Goal: Communication & Community: Answer question/provide support

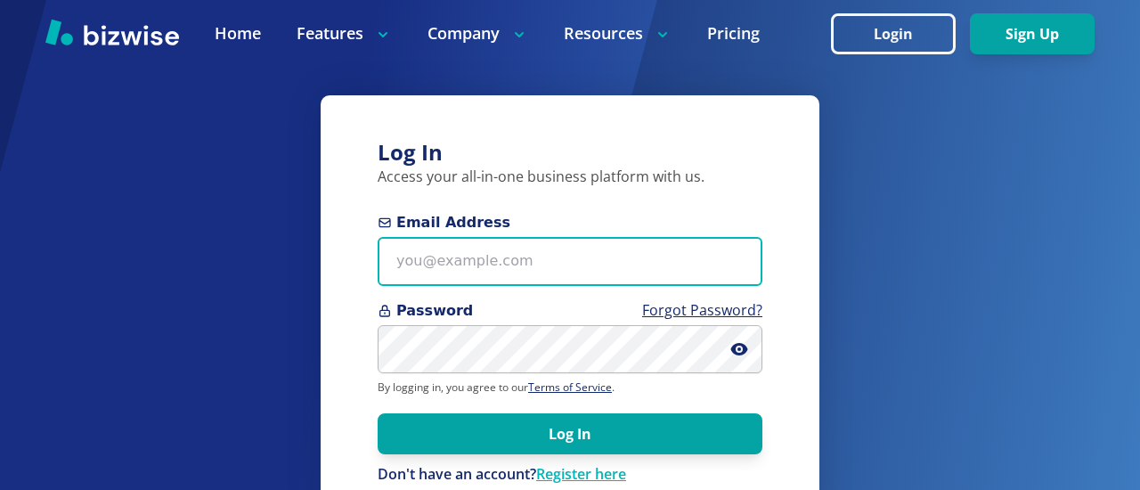
click at [397, 262] on input "Email Address" at bounding box center [570, 261] width 385 height 49
type input "[EMAIL_ADDRESS][PERSON_NAME][DOMAIN_NAME]"
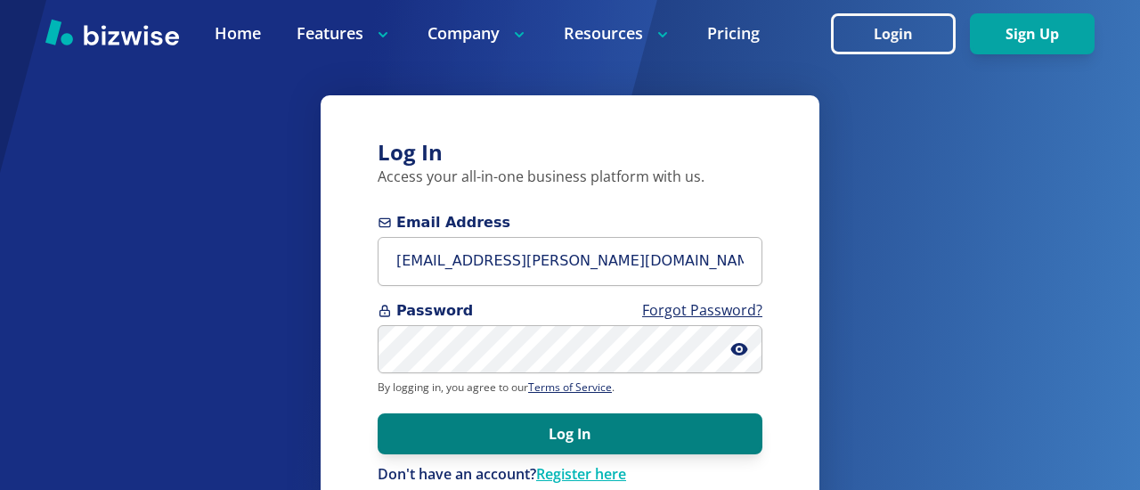
click at [535, 435] on button "Log In" at bounding box center [570, 433] width 385 height 41
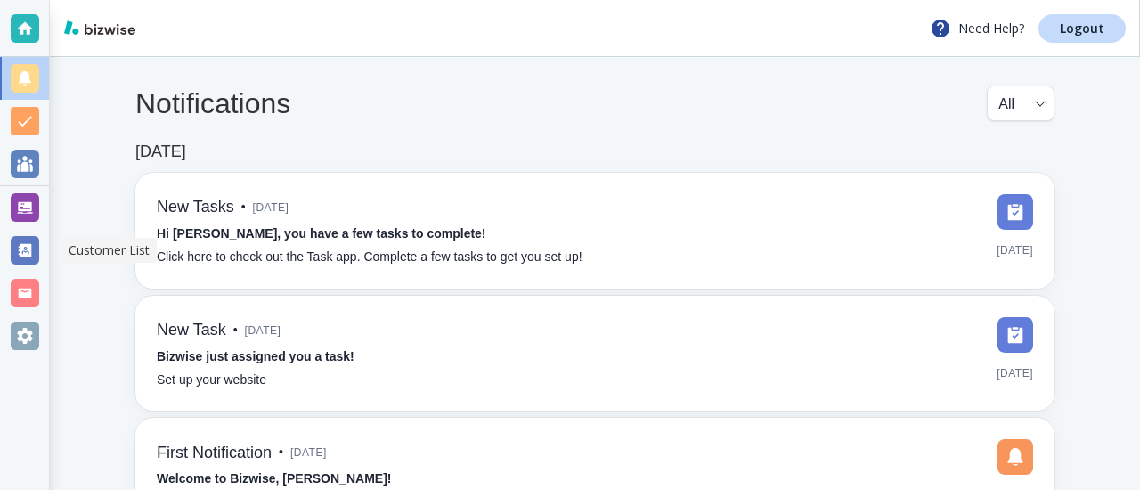
click at [20, 255] on div at bounding box center [25, 250] width 29 height 29
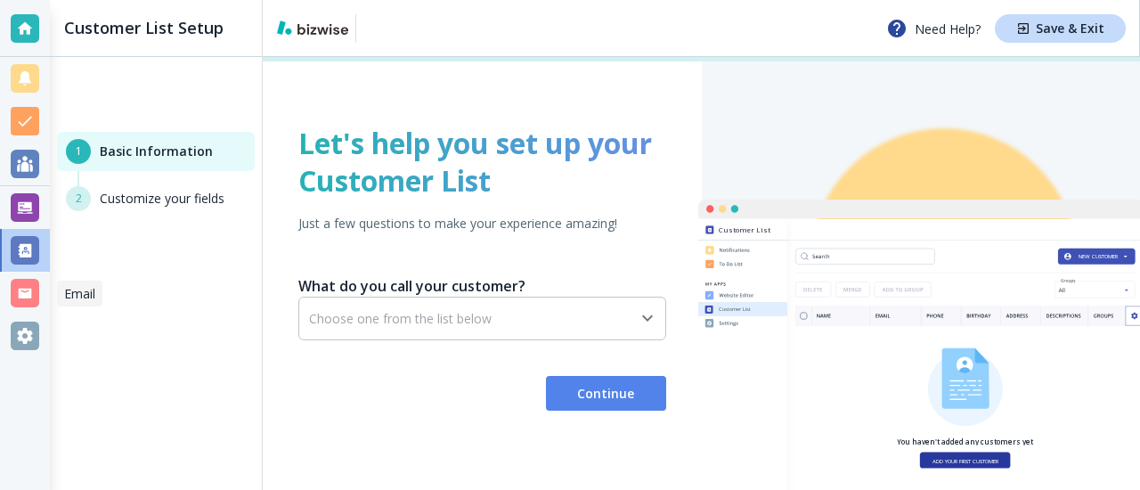
click at [34, 286] on div at bounding box center [25, 293] width 29 height 29
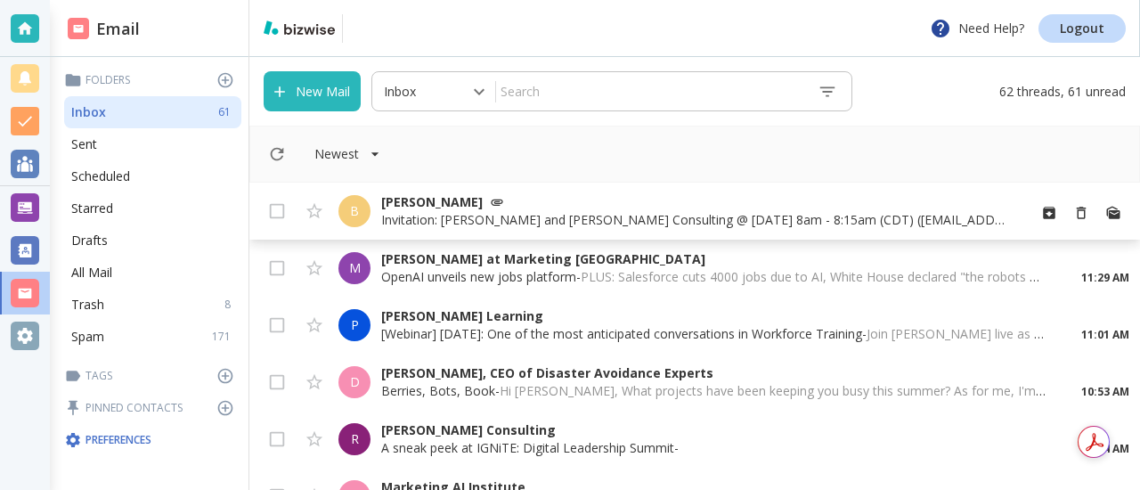
click at [444, 196] on p "Bill Dunnington" at bounding box center [696, 202] width 631 height 18
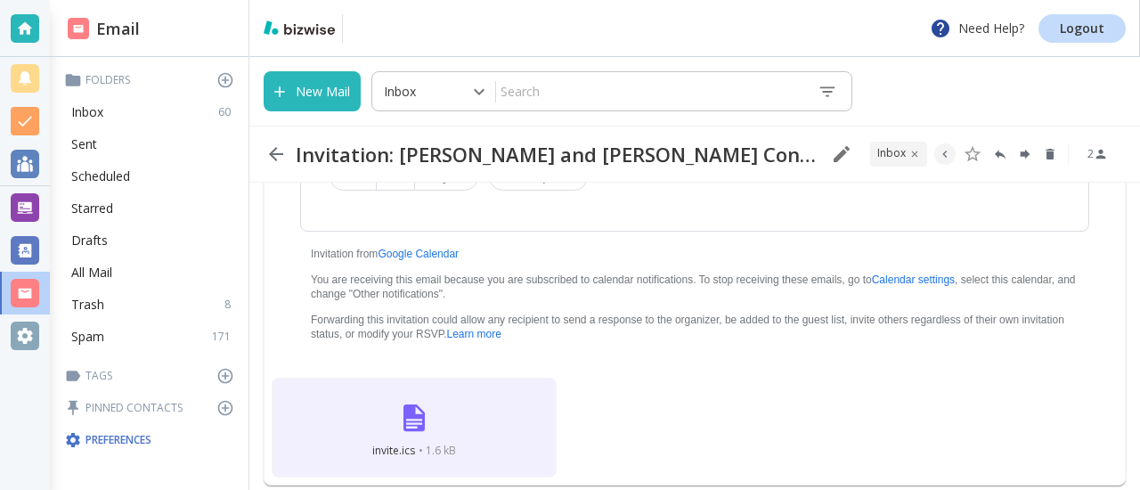
scroll to position [572, 0]
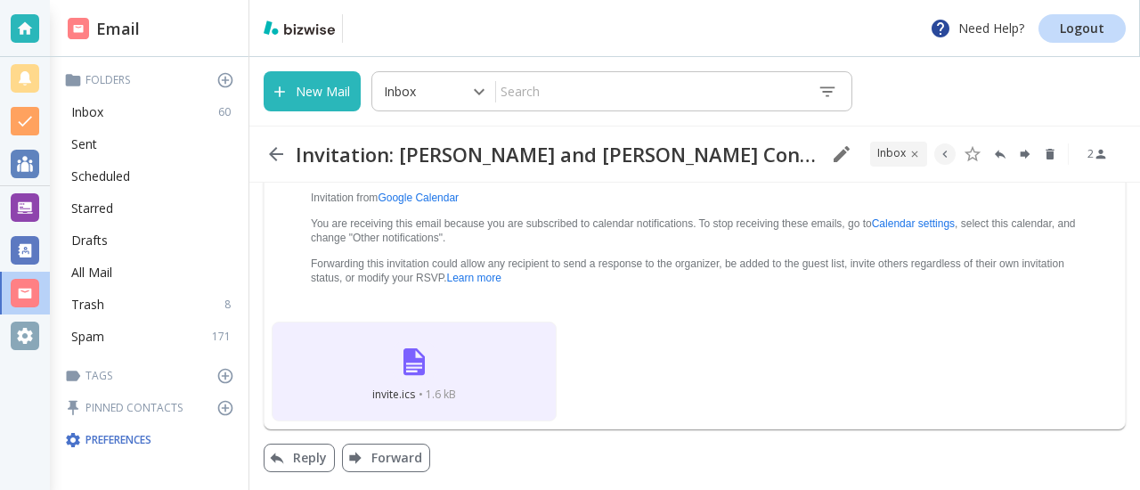
click at [422, 364] on img at bounding box center [414, 361] width 43 height 43
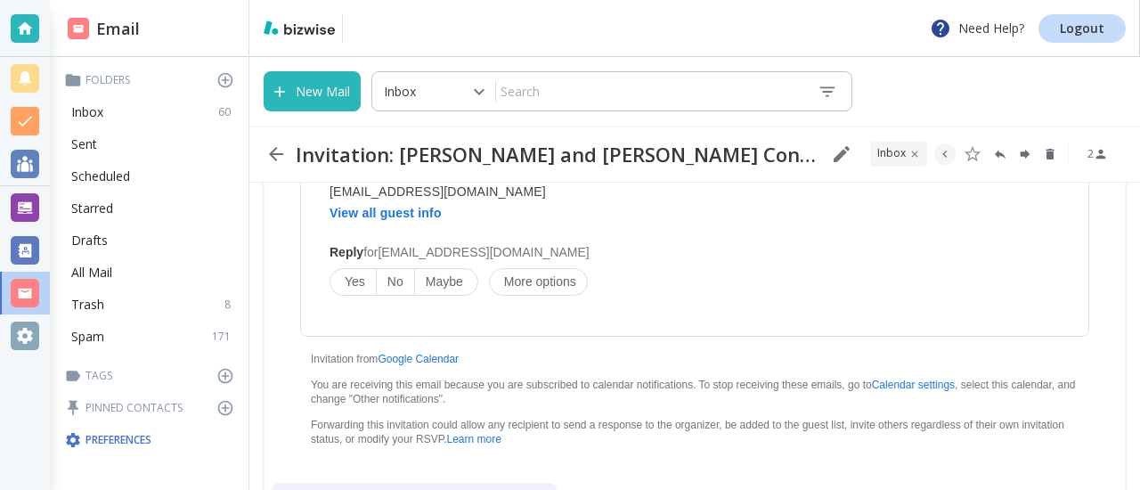
scroll to position [423, 0]
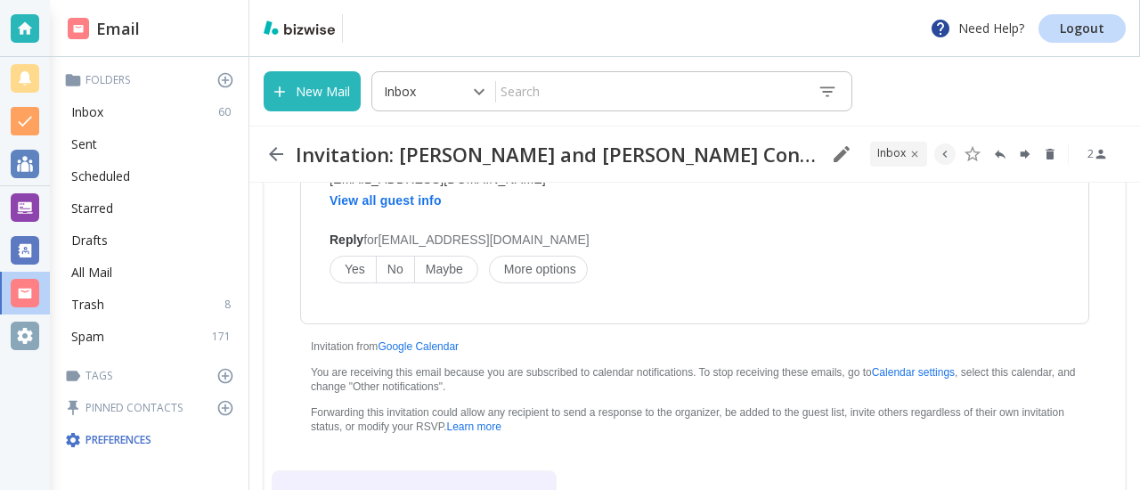
click at [353, 270] on span "Yes" at bounding box center [355, 269] width 20 height 14
